Goal: Check status

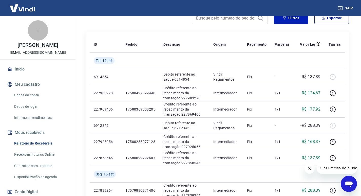
scroll to position [101, 0]
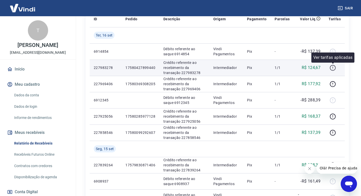
click at [330, 66] on button "button" at bounding box center [333, 68] width 8 height 8
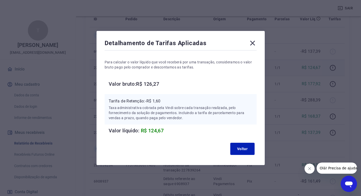
click at [256, 43] on icon at bounding box center [253, 43] width 8 height 8
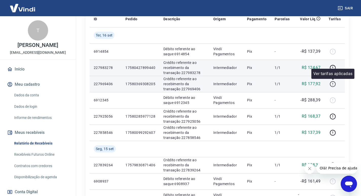
click at [331, 84] on icon "button" at bounding box center [333, 84] width 6 height 6
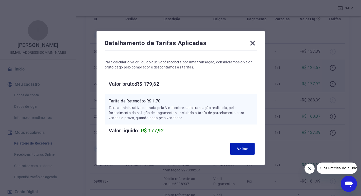
click at [255, 44] on icon at bounding box center [253, 43] width 8 height 8
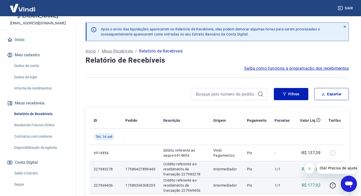
scroll to position [69, 0]
